Goal: Task Accomplishment & Management: Complete application form

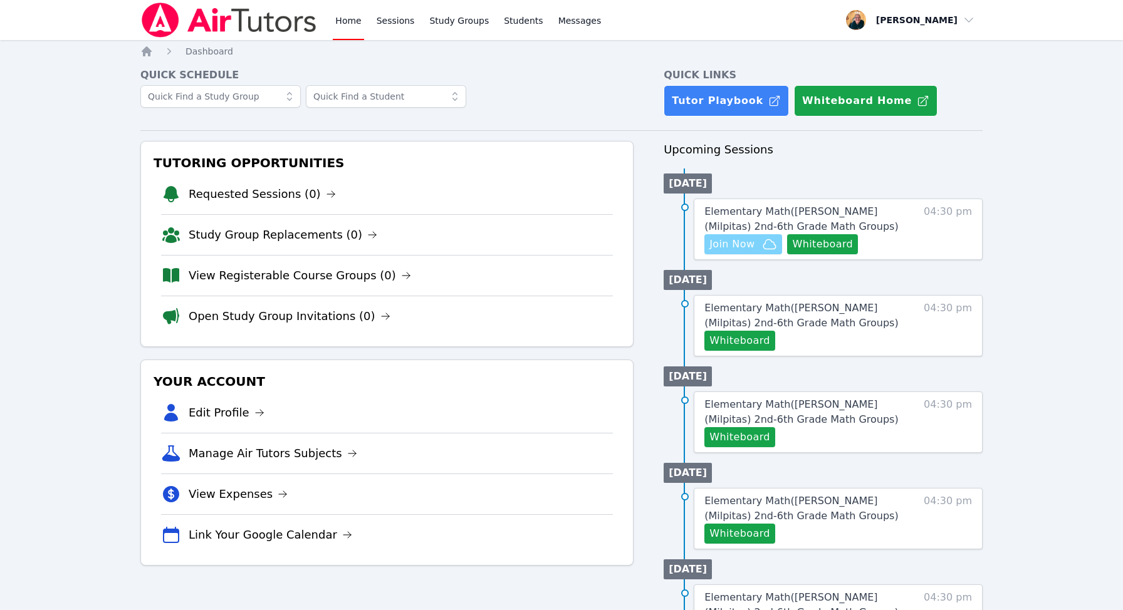
click at [746, 242] on span "Join Now" at bounding box center [731, 244] width 45 height 15
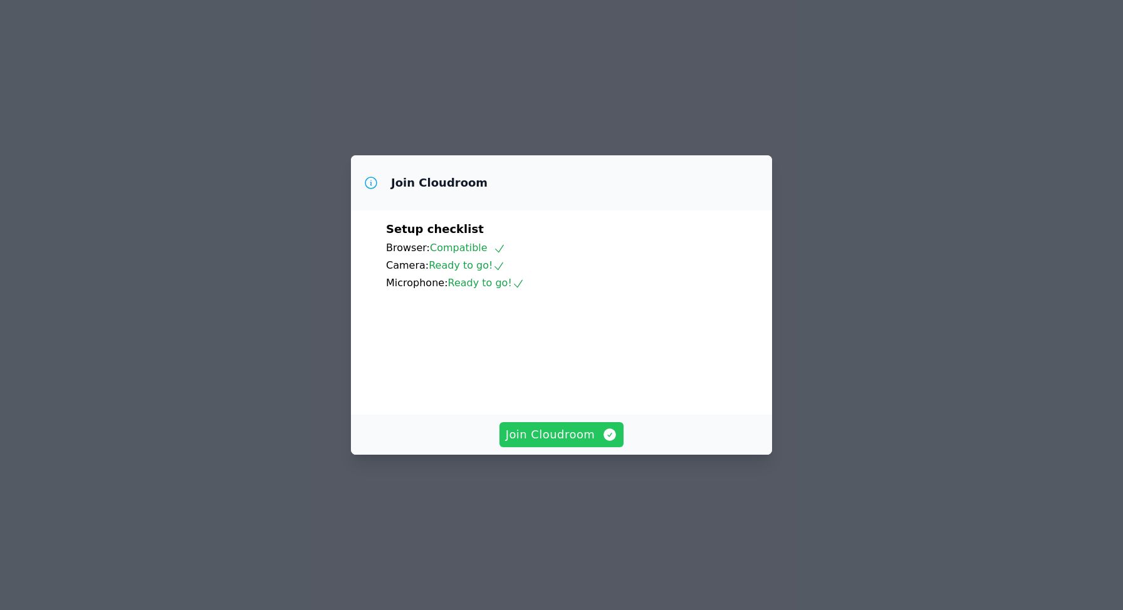
click at [549, 444] on span "Join Cloudroom" at bounding box center [562, 435] width 112 height 18
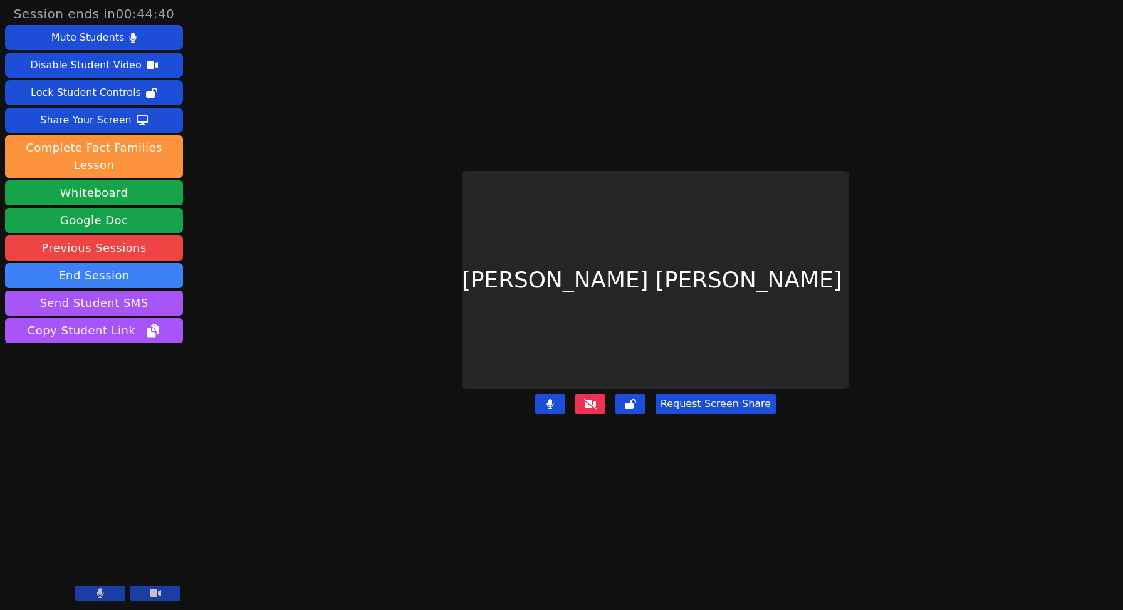
click at [593, 399] on icon at bounding box center [590, 404] width 13 height 10
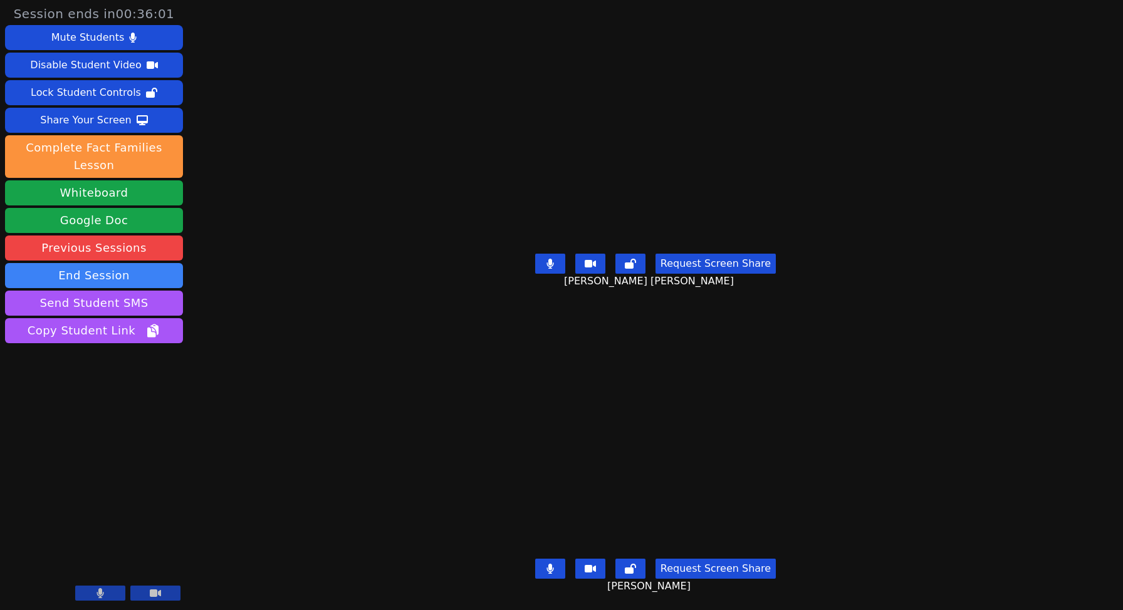
click at [553, 261] on icon at bounding box center [549, 264] width 7 height 10
click at [557, 261] on icon at bounding box center [550, 264] width 13 height 10
click at [554, 259] on icon at bounding box center [550, 264] width 8 height 10
click at [560, 268] on button at bounding box center [550, 264] width 30 height 20
click at [557, 268] on icon at bounding box center [550, 264] width 13 height 10
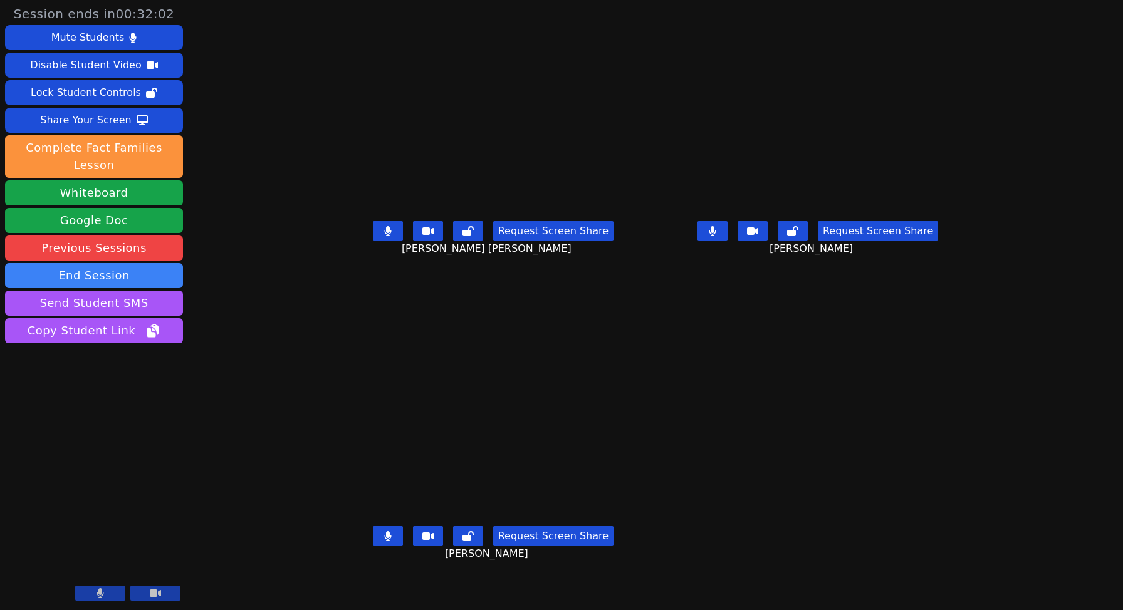
click at [384, 236] on icon at bounding box center [387, 231] width 7 height 10
click at [382, 236] on icon at bounding box center [388, 231] width 13 height 10
click at [384, 236] on icon at bounding box center [387, 231] width 7 height 10
click at [382, 236] on icon at bounding box center [388, 231] width 13 height 10
click at [384, 236] on icon at bounding box center [387, 231] width 7 height 10
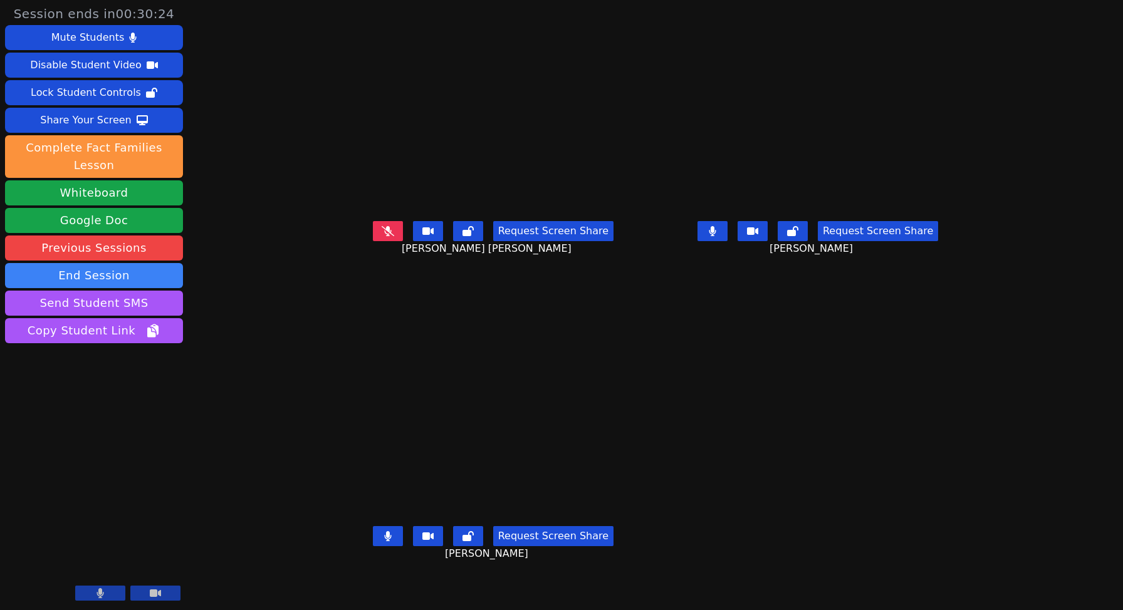
click at [384, 541] on icon at bounding box center [387, 536] width 7 height 10
click at [382, 541] on icon at bounding box center [388, 536] width 13 height 10
click at [382, 236] on icon at bounding box center [388, 231] width 13 height 10
click at [384, 236] on icon at bounding box center [387, 231] width 7 height 10
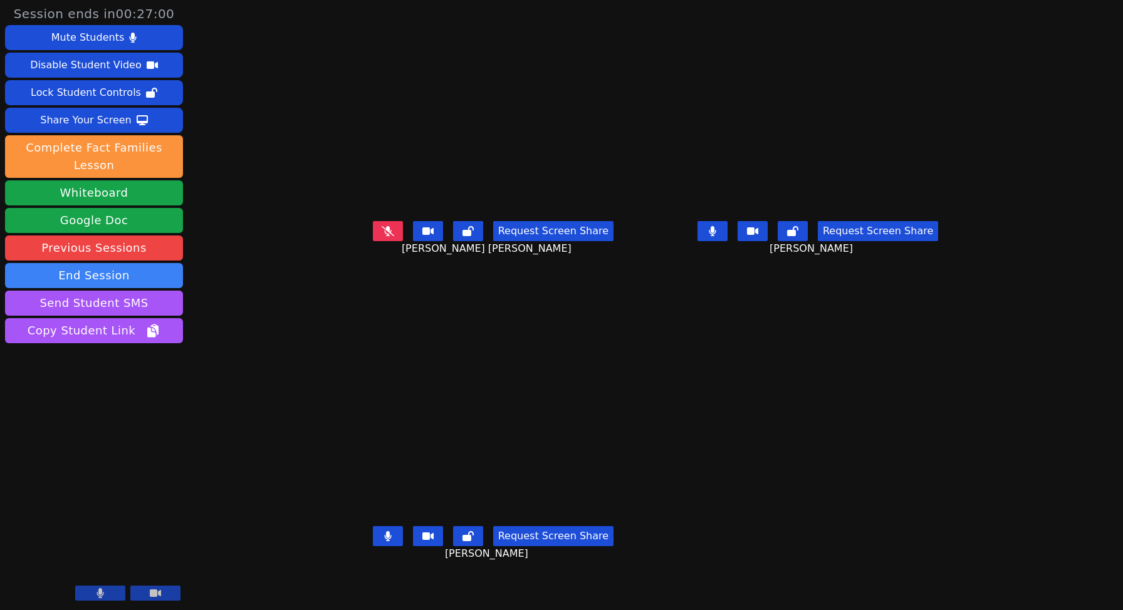
click at [382, 236] on icon at bounding box center [388, 231] width 13 height 10
click at [384, 236] on icon at bounding box center [387, 231] width 7 height 10
click at [382, 236] on icon at bounding box center [388, 231] width 13 height 10
click at [384, 236] on icon at bounding box center [387, 231] width 7 height 10
click at [384, 541] on icon at bounding box center [387, 536] width 7 height 10
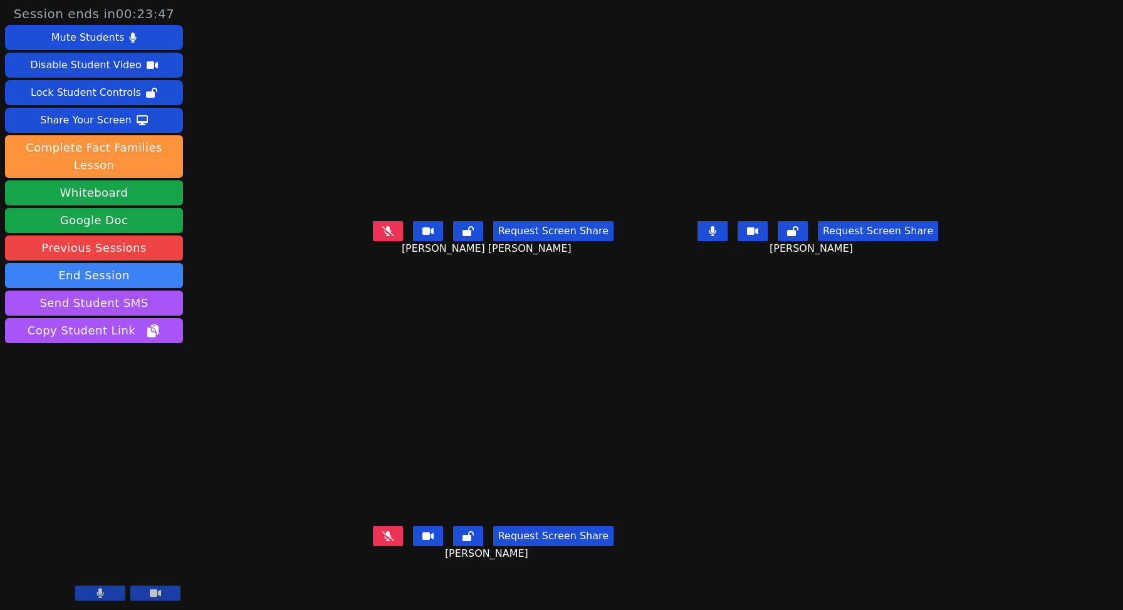
click at [716, 236] on icon at bounding box center [713, 231] width 8 height 10
click at [719, 236] on icon at bounding box center [712, 231] width 13 height 10
click at [382, 236] on icon at bounding box center [388, 231] width 13 height 10
click at [384, 541] on icon at bounding box center [388, 536] width 8 height 10
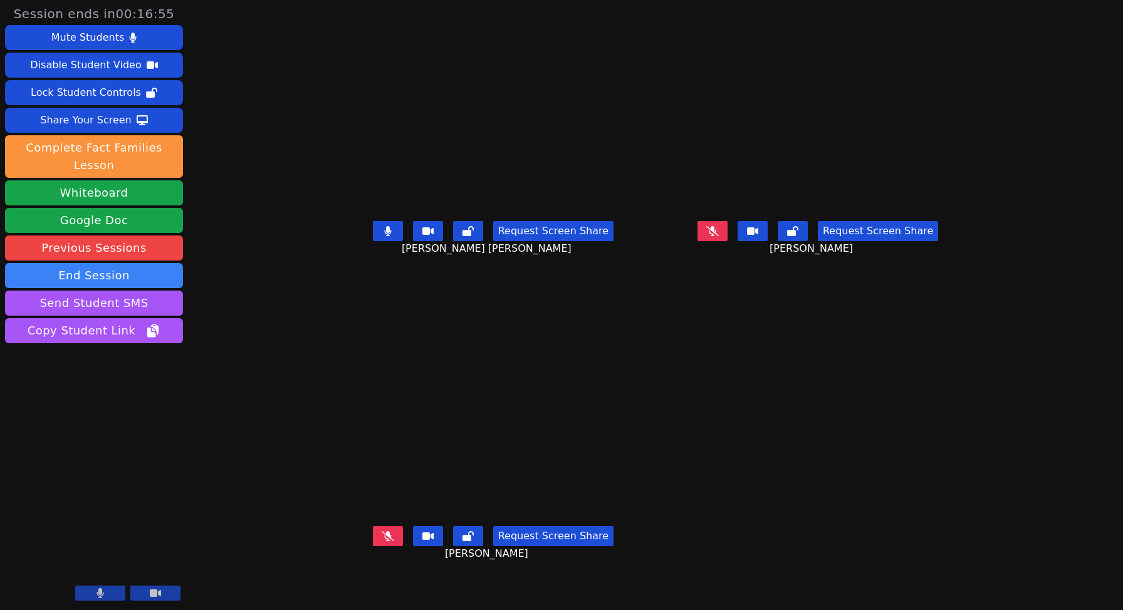
click at [719, 236] on icon at bounding box center [712, 231] width 13 height 10
click at [373, 546] on button at bounding box center [388, 536] width 30 height 20
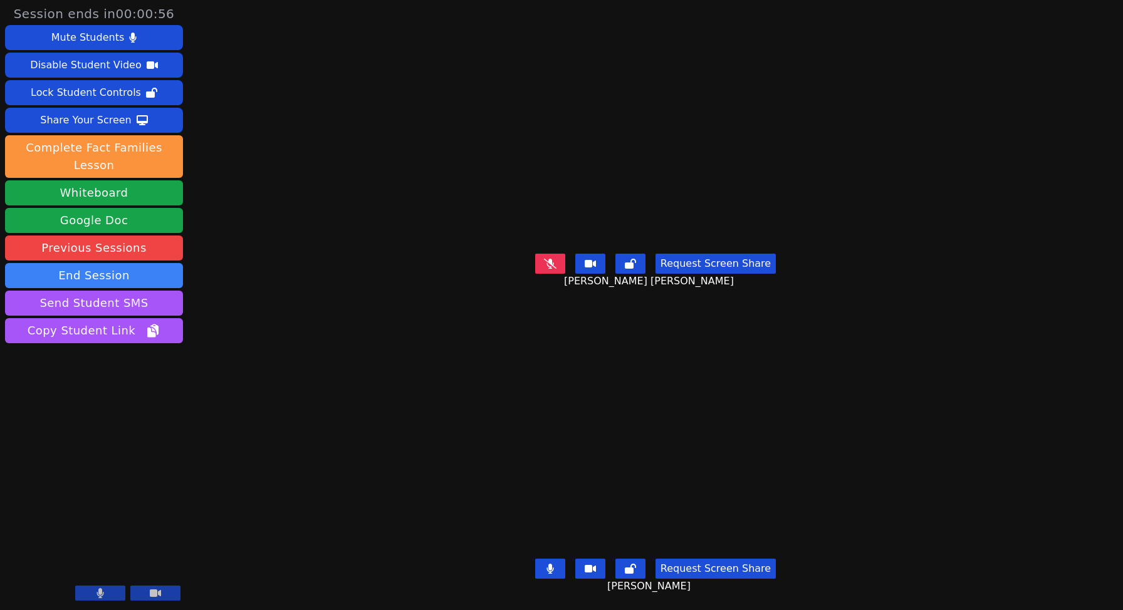
click at [547, 269] on button at bounding box center [550, 264] width 30 height 20
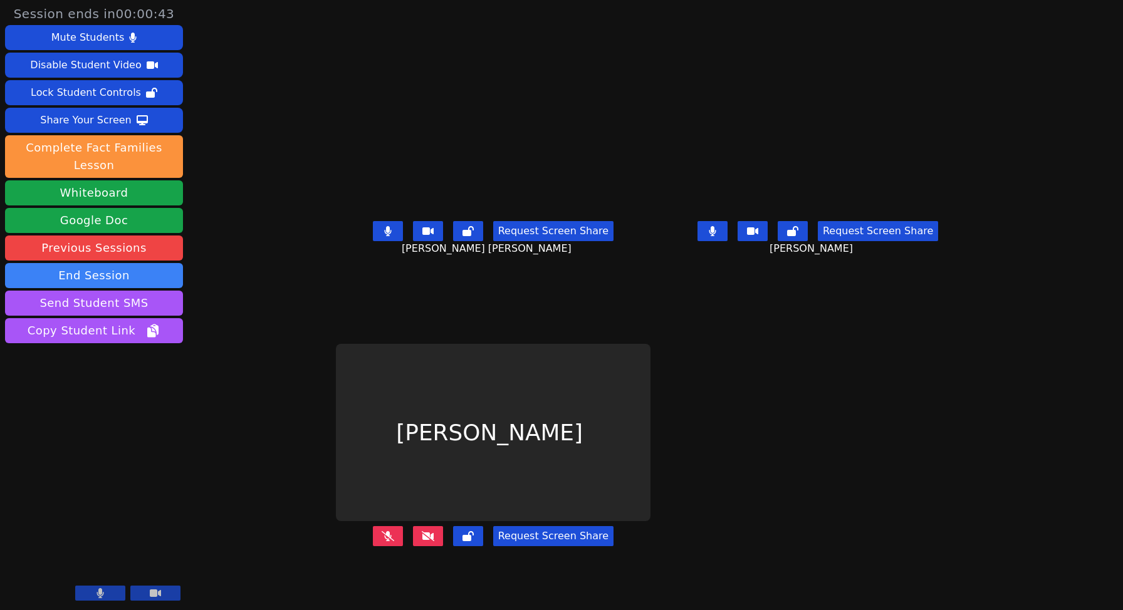
click at [382, 541] on icon at bounding box center [388, 536] width 13 height 10
click at [422, 541] on icon at bounding box center [428, 536] width 13 height 10
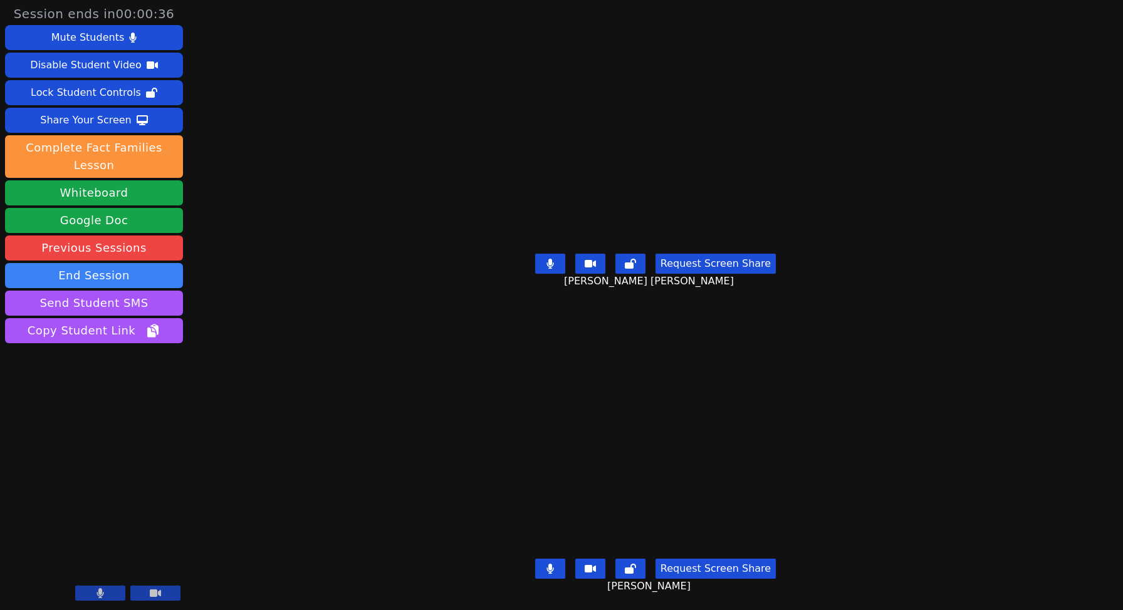
click at [419, 567] on div "Request Screen Share [PERSON_NAME]" at bounding box center [655, 579] width 473 height 50
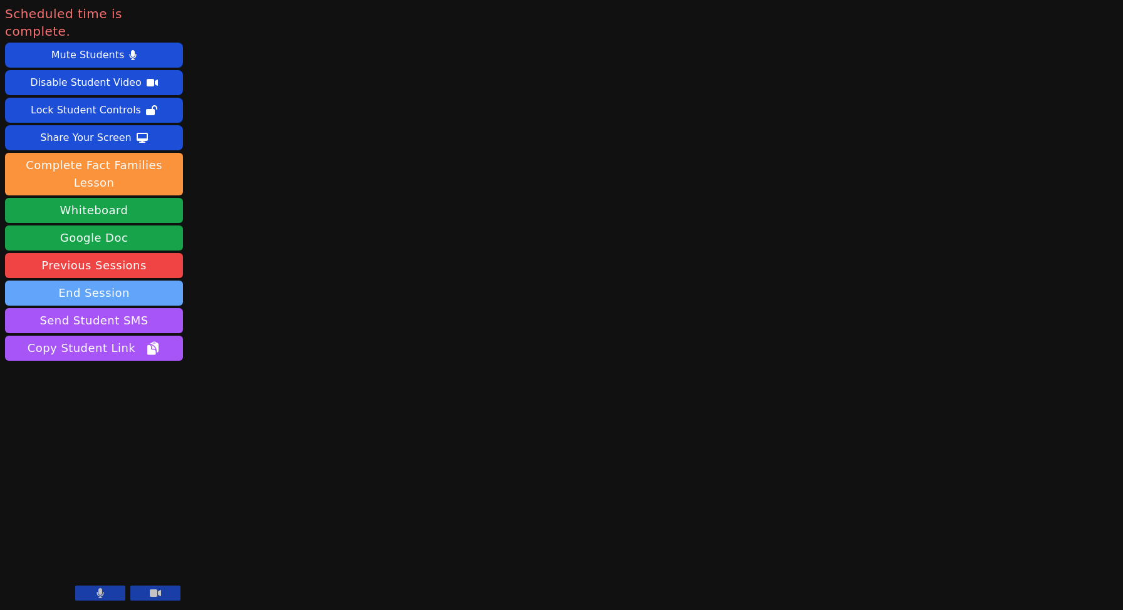
click at [127, 281] on button "End Session" at bounding box center [94, 293] width 178 height 25
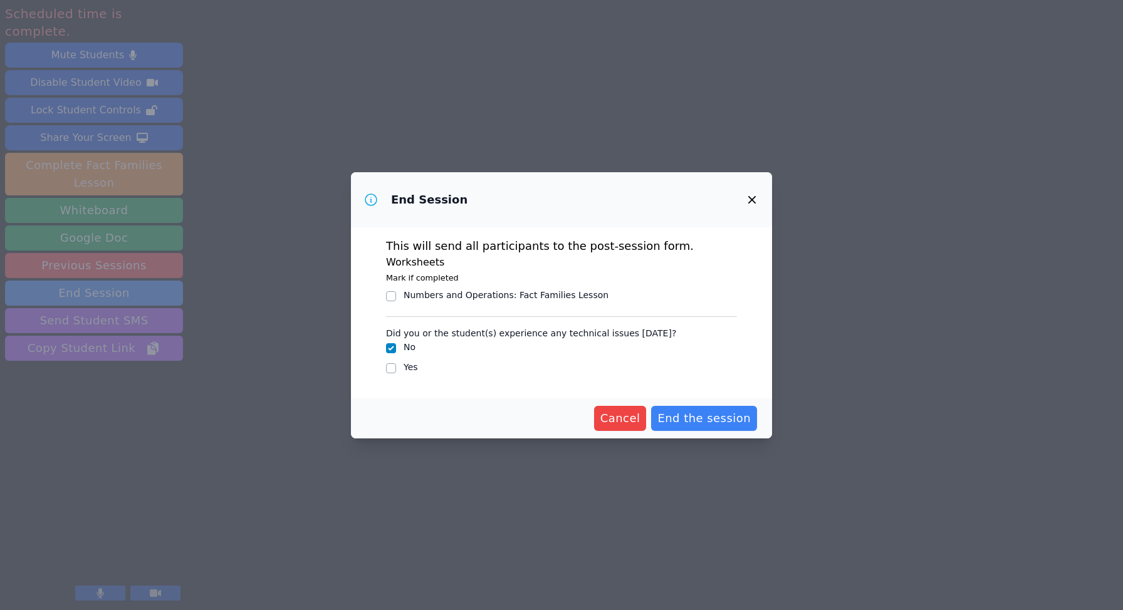
click at [392, 367] on input "Yes" at bounding box center [391, 368] width 10 height 10
checkbox input "true"
checkbox input "false"
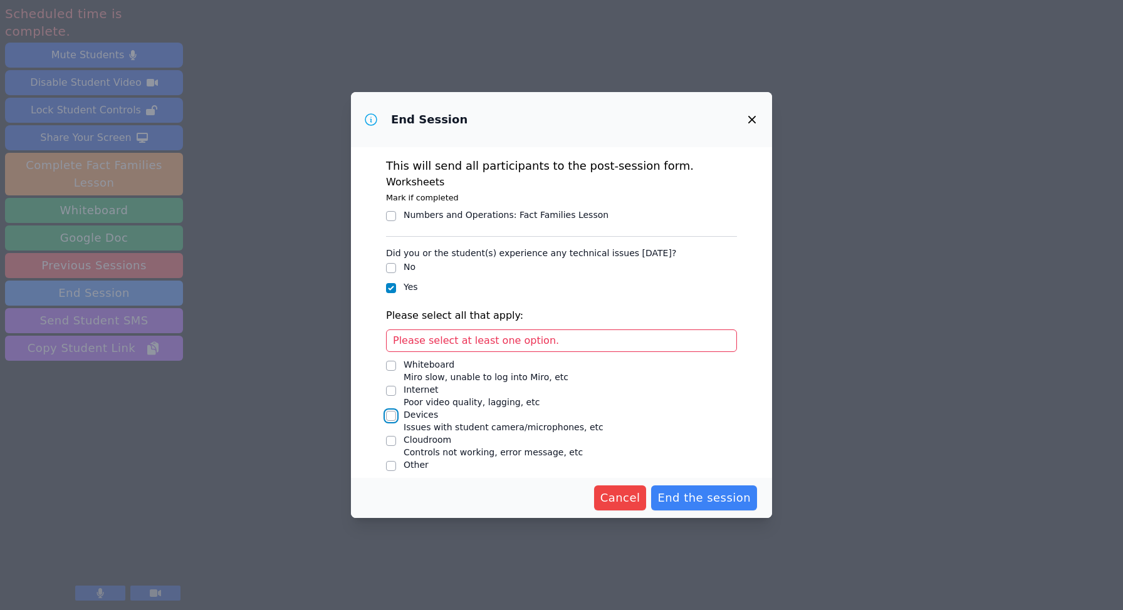
click at [389, 416] on input "Devices Issues with student camera/microphones, etc" at bounding box center [391, 416] width 10 height 10
checkbox input "true"
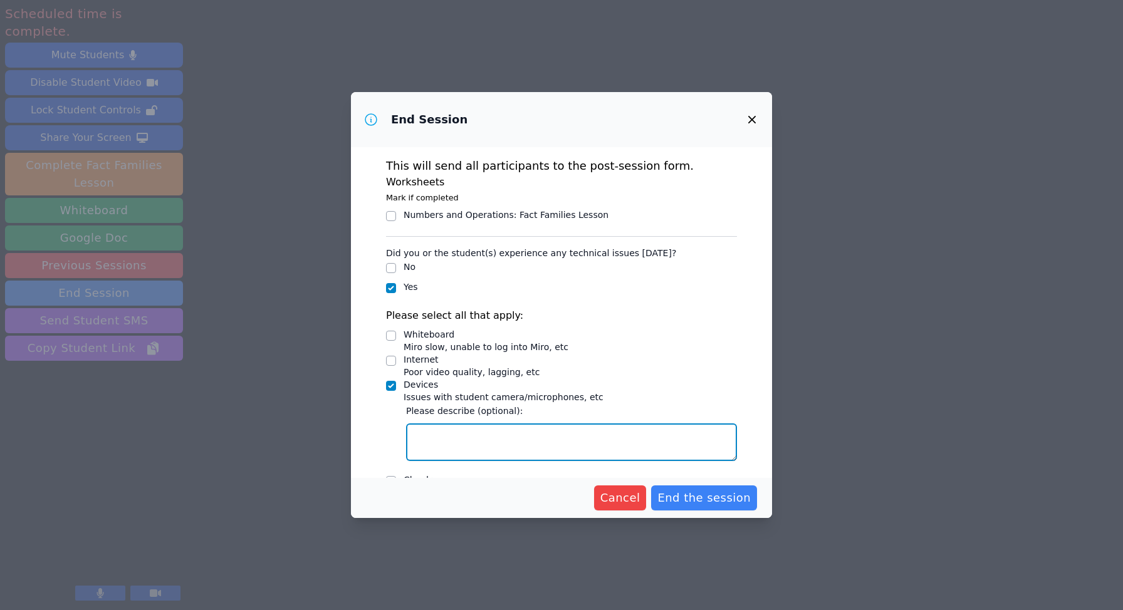
click at [434, 432] on textarea "Devices Issues with student camera/microphones, etc" at bounding box center [571, 443] width 331 height 38
type textarea "[PERSON_NAME] was not able to get on the Whiteboard. It gave her an error messa…"
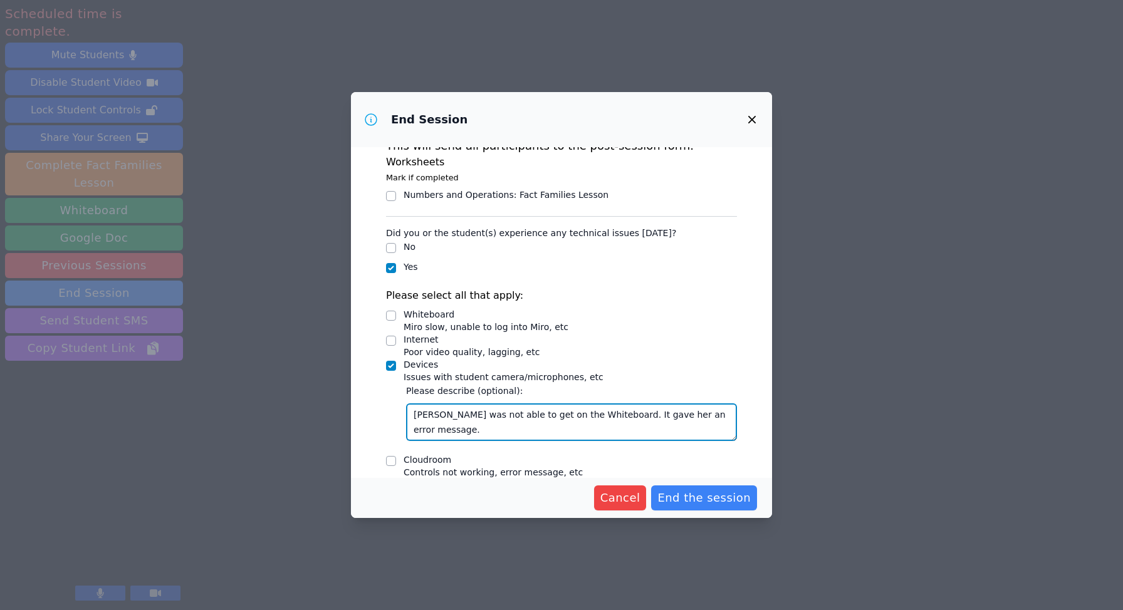
scroll to position [51, 0]
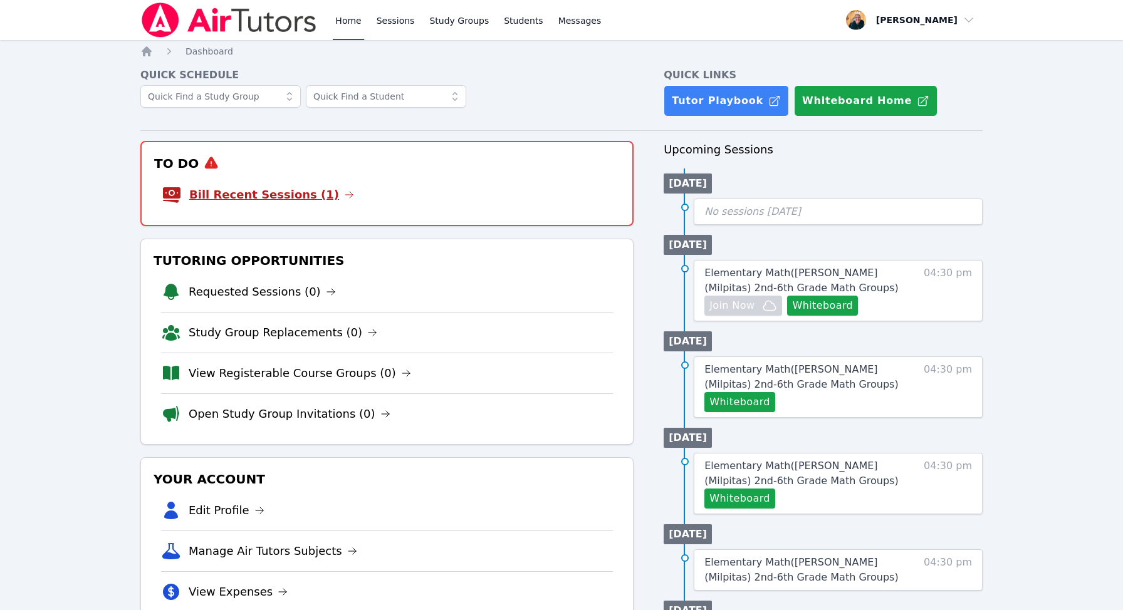
click at [283, 191] on link "Bill Recent Sessions (1)" at bounding box center [271, 195] width 165 height 18
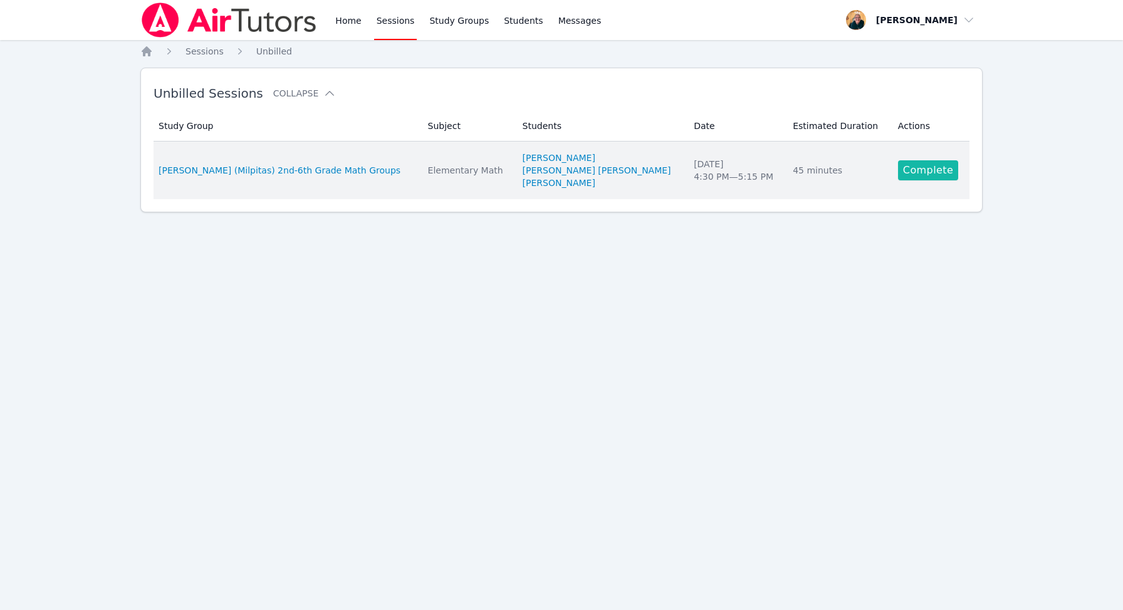
click at [914, 170] on link "Complete" at bounding box center [928, 170] width 60 height 20
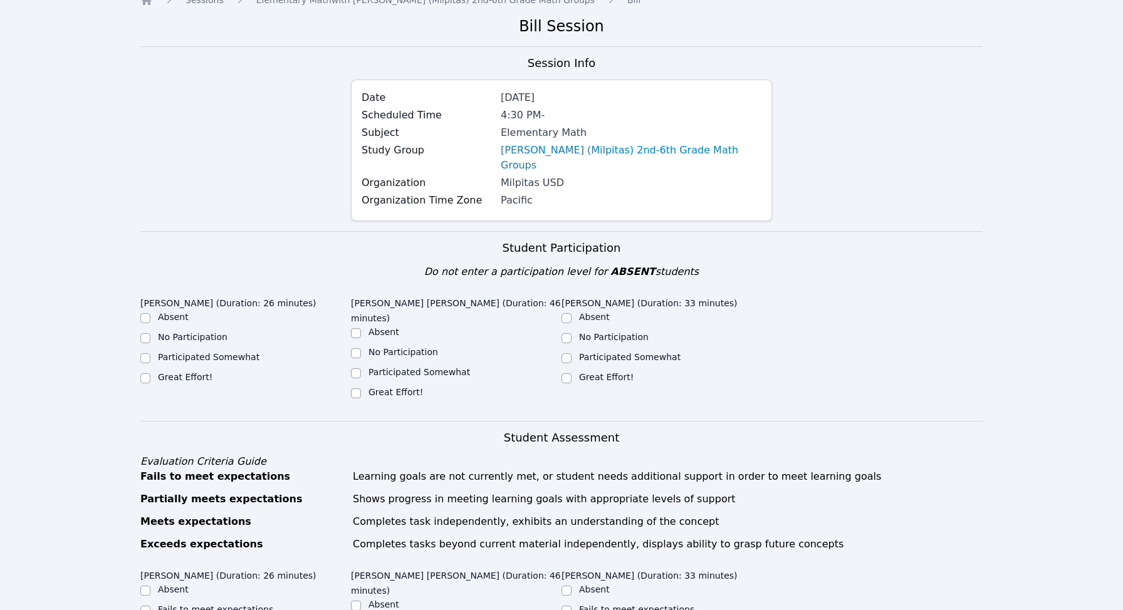
scroll to position [54, 0]
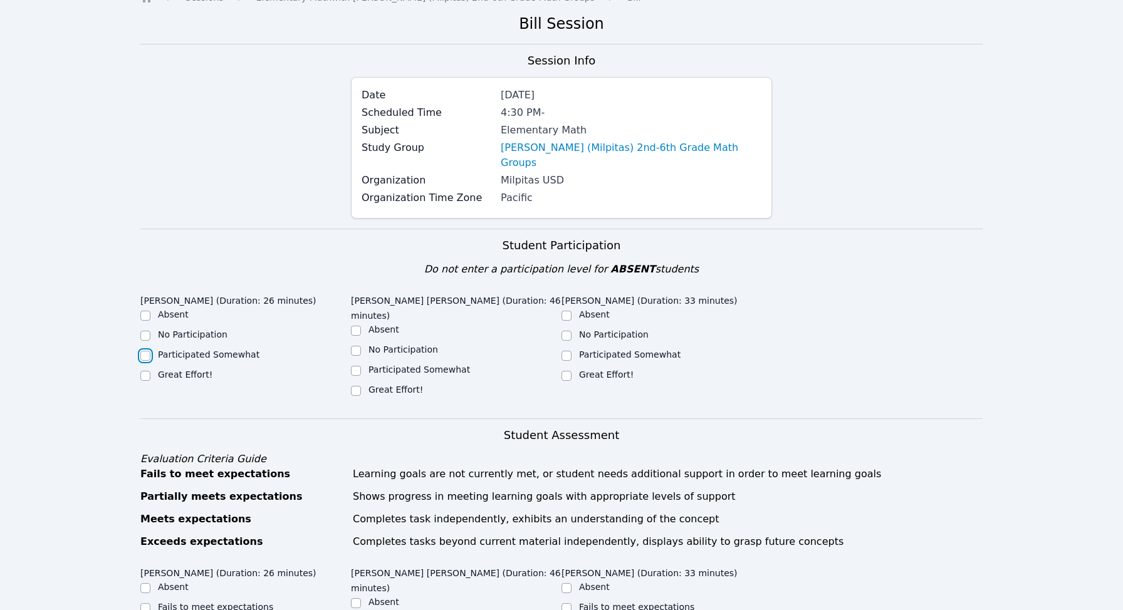
click at [144, 351] on input "Participated Somewhat" at bounding box center [145, 356] width 10 height 10
checkbox input "true"
click at [357, 366] on input "Participated Somewhat" at bounding box center [356, 371] width 10 height 10
checkbox input "true"
click at [567, 351] on input "Participated Somewhat" at bounding box center [567, 356] width 10 height 10
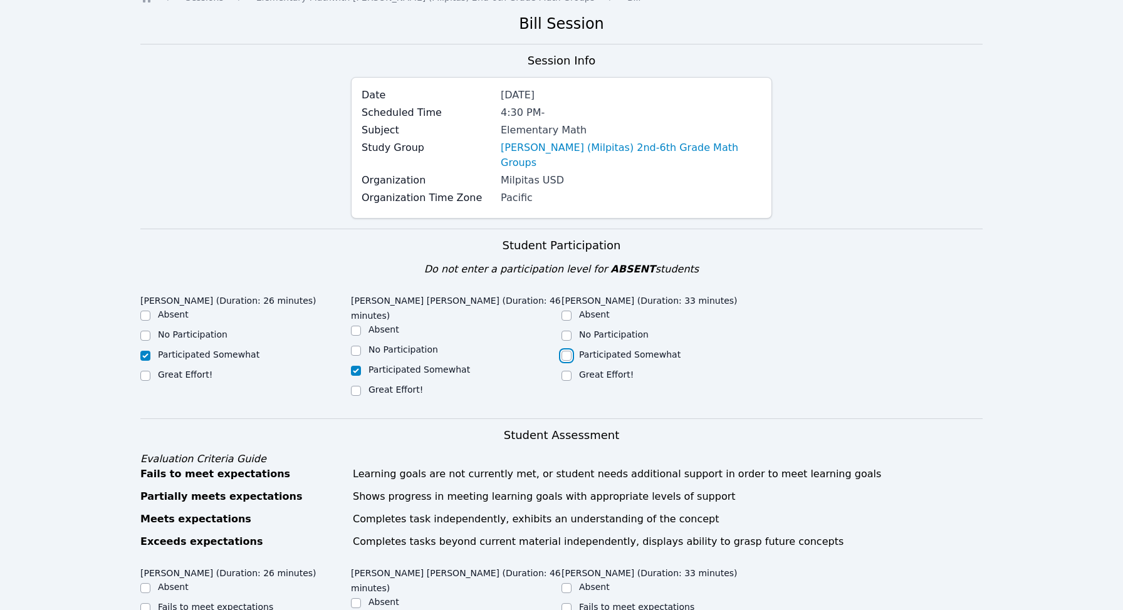
checkbox input "true"
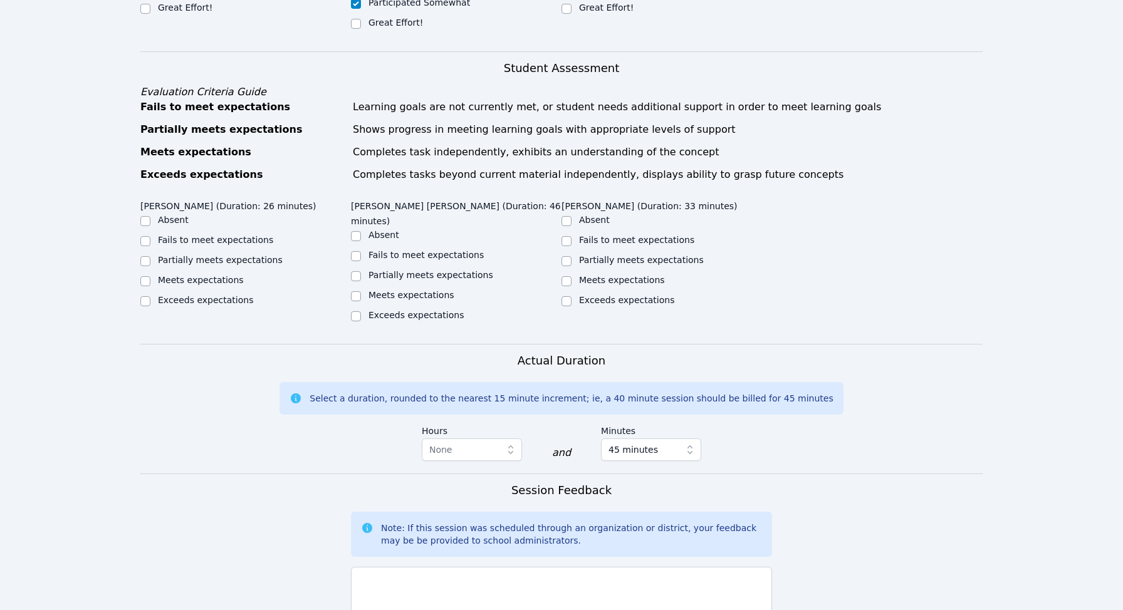
scroll to position [427, 0]
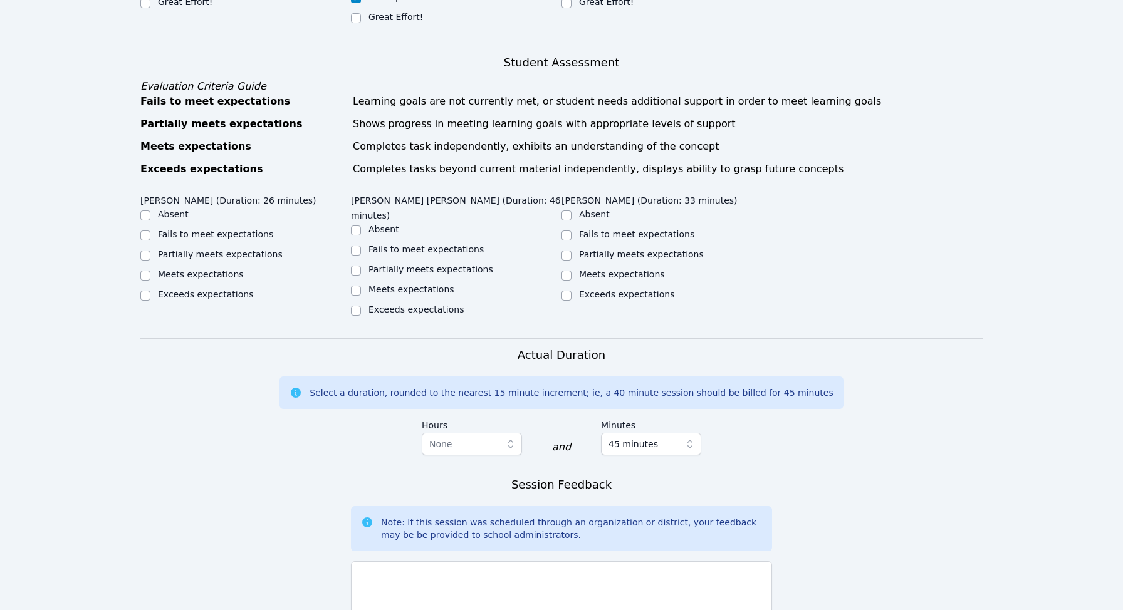
click at [145, 251] on input "Partially meets expectations" at bounding box center [145, 256] width 10 height 10
checkbox input "true"
click at [353, 266] on input "Partially meets expectations" at bounding box center [356, 271] width 10 height 10
checkbox input "true"
click at [355, 286] on input "Meets expectations" at bounding box center [356, 291] width 10 height 10
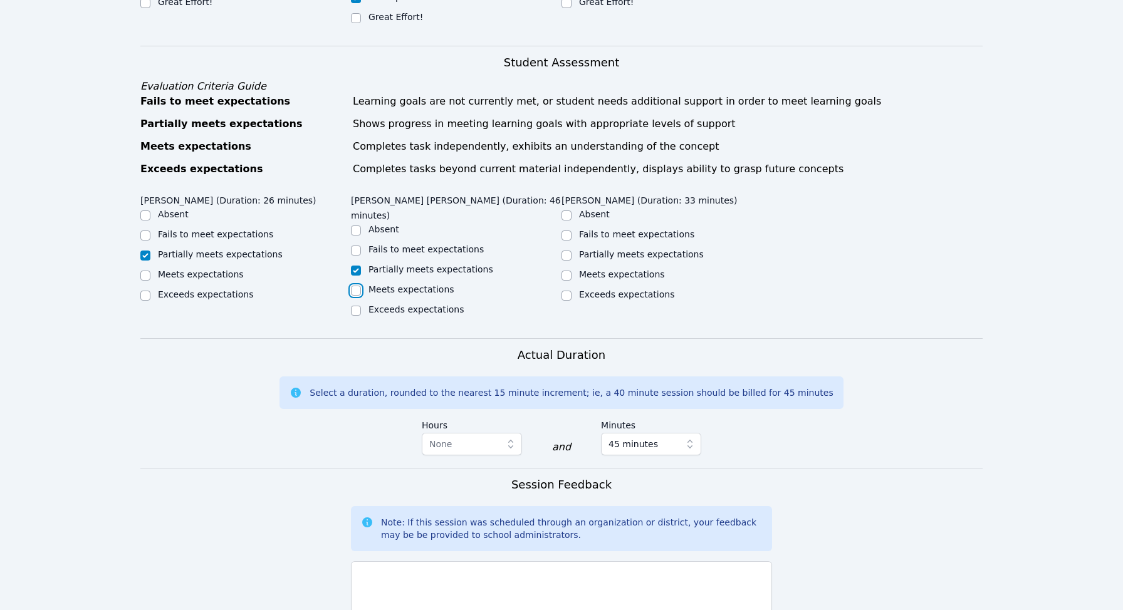
checkbox input "true"
checkbox input "false"
click at [567, 271] on input "Meets expectations" at bounding box center [567, 276] width 10 height 10
checkbox input "true"
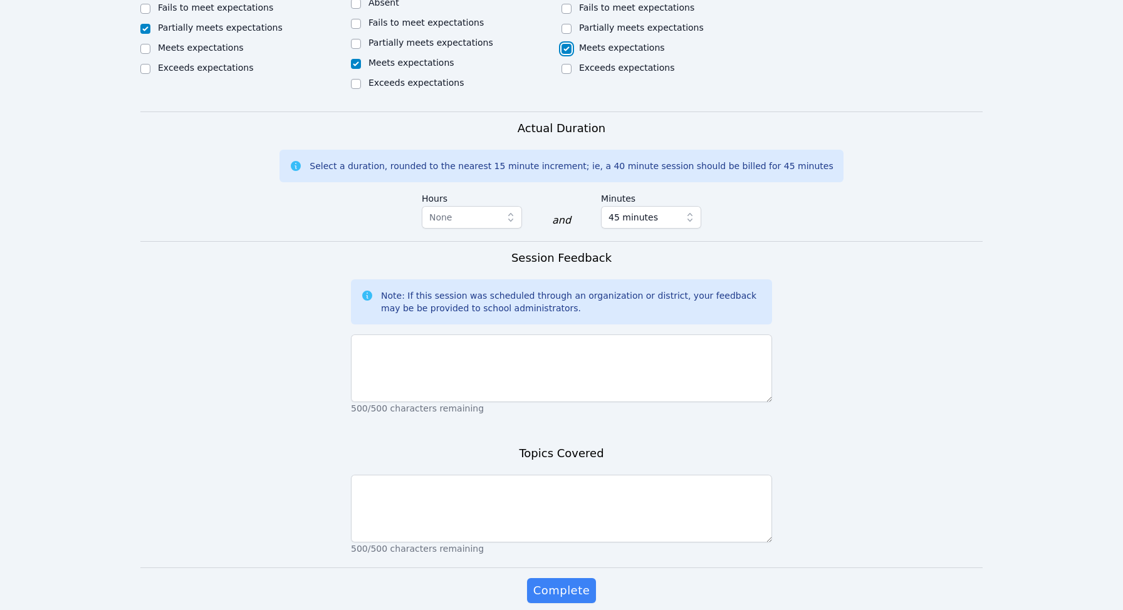
scroll to position [662, 0]
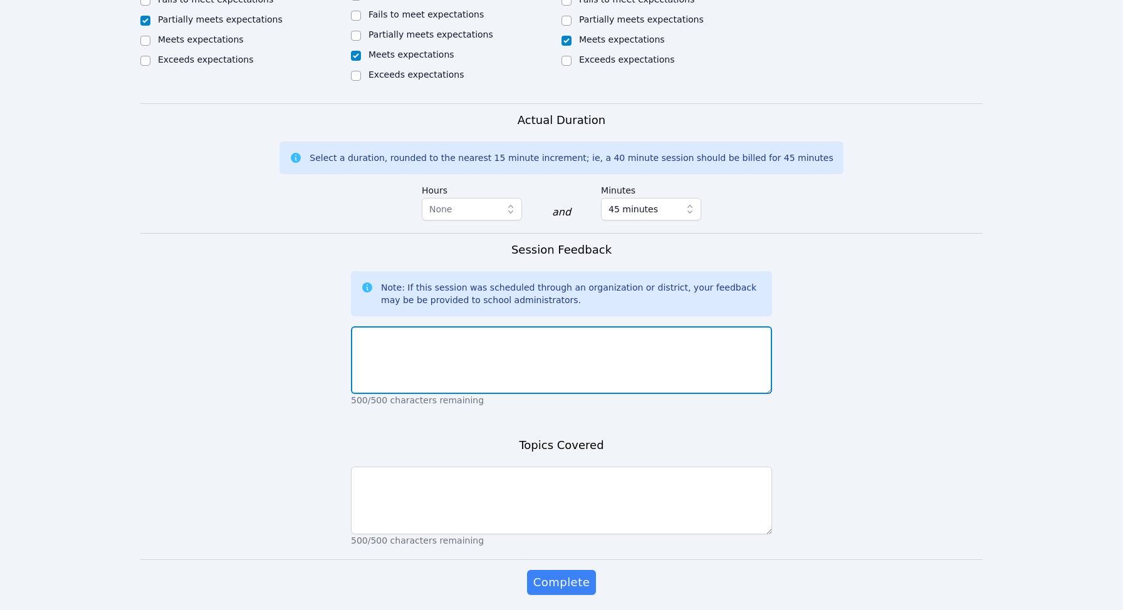
click at [374, 327] on textarea at bounding box center [561, 361] width 421 height 68
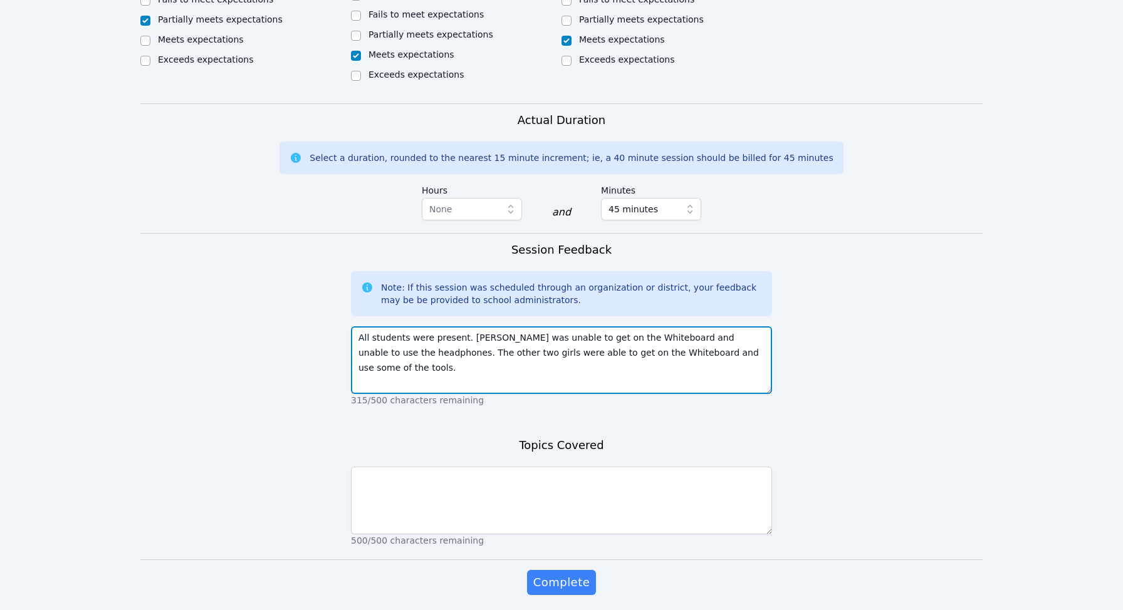
type textarea "All students were present. Sophia was unable to get on the Whiteboard and unabl…"
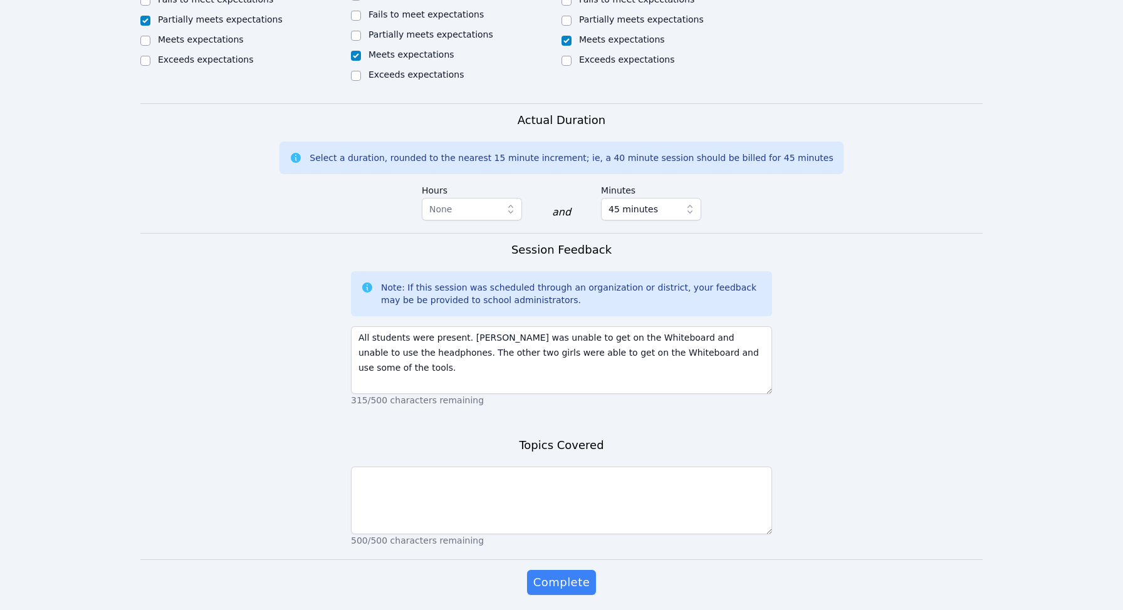
click at [389, 467] on textarea at bounding box center [561, 501] width 421 height 68
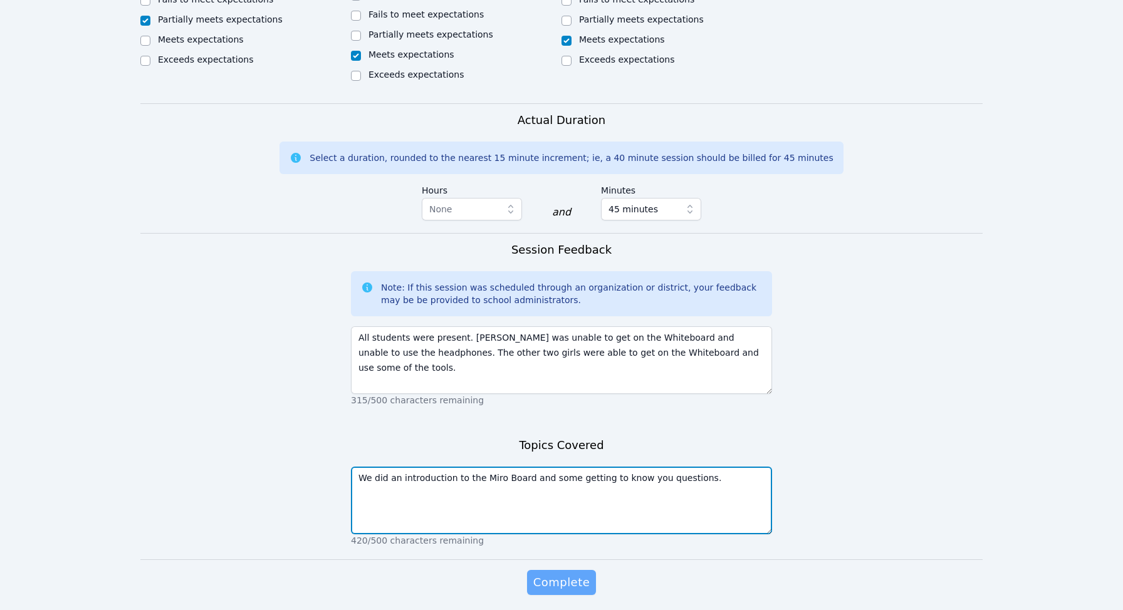
type textarea "We did an introduction to the Miro Board and some getting to know you questions."
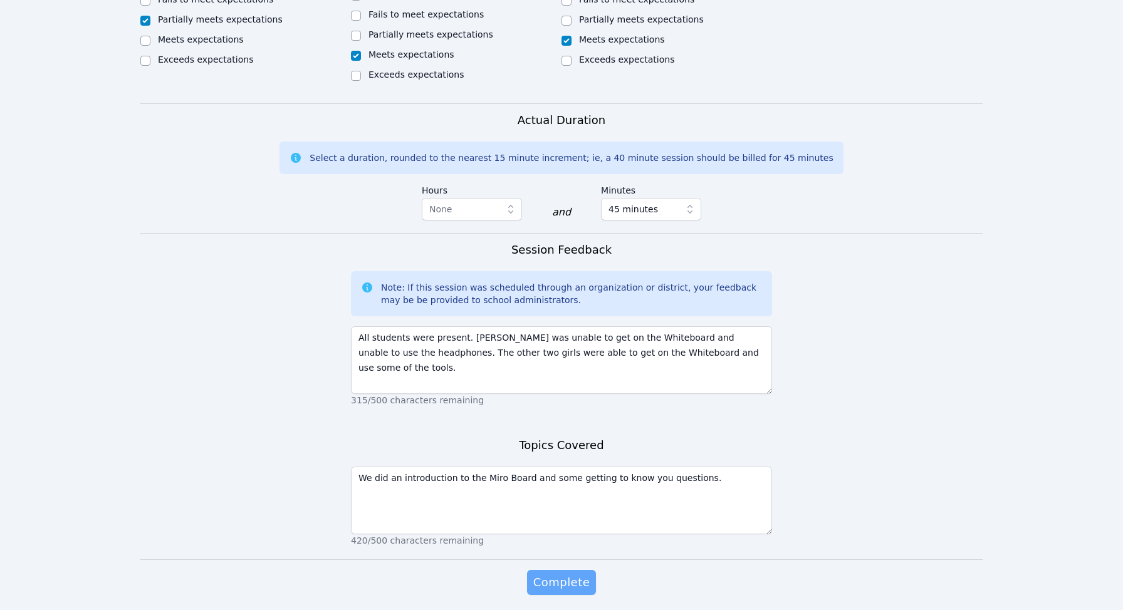
click at [568, 574] on span "Complete" at bounding box center [561, 583] width 56 height 18
